Goal: Task Accomplishment & Management: Manage account settings

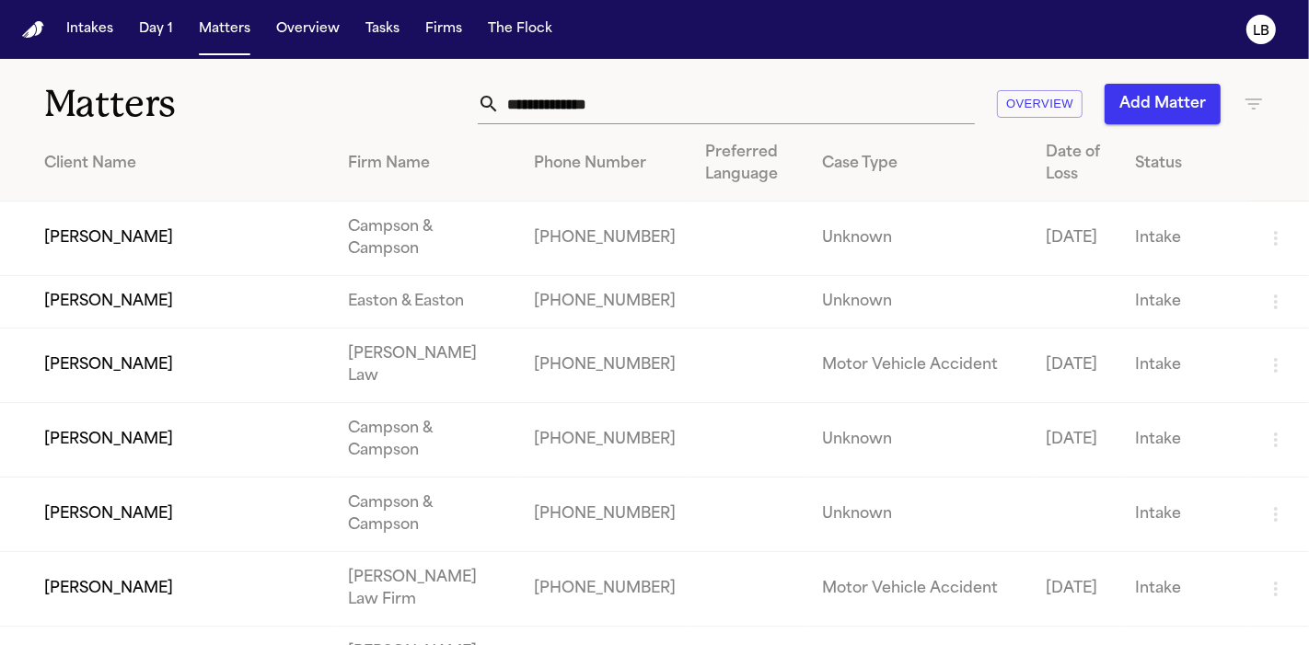
click at [670, 106] on input "text" at bounding box center [737, 104] width 475 height 41
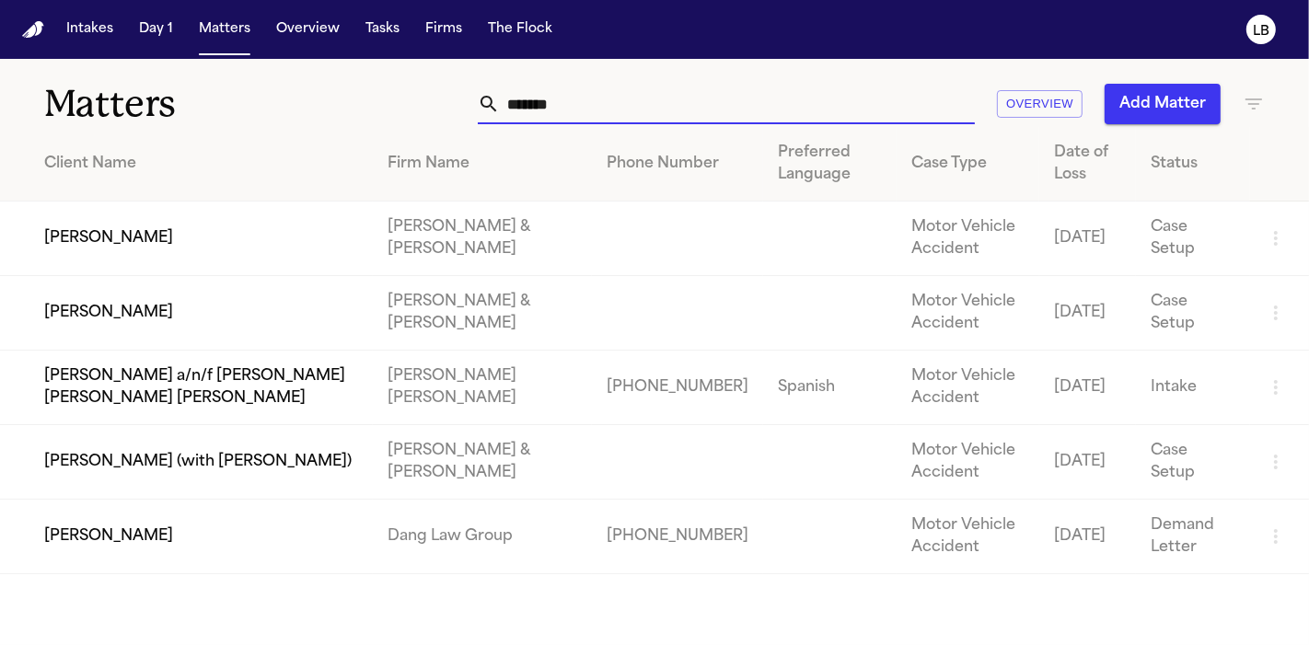
type input "*******"
